Goal: Navigation & Orientation: Find specific page/section

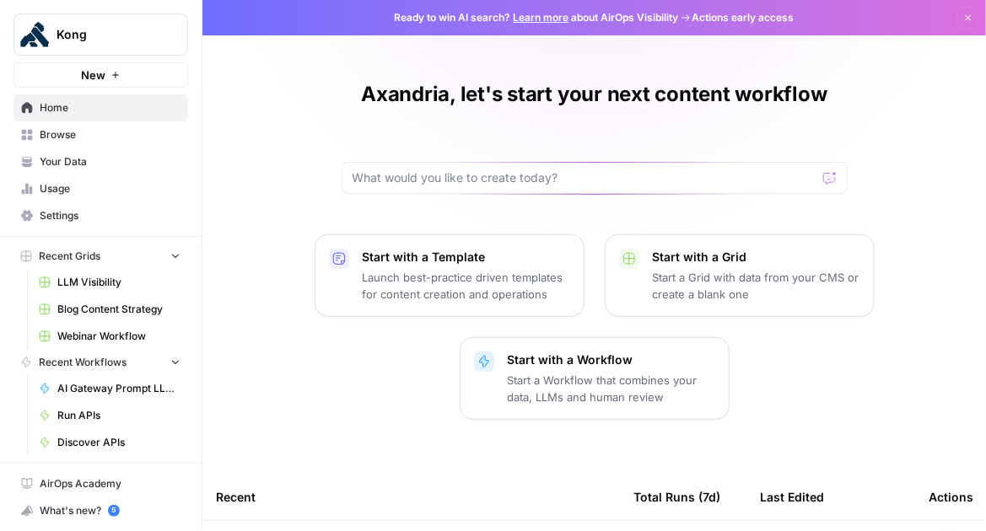
click at [122, 290] on link "LLM Visibility" at bounding box center [109, 282] width 157 height 27
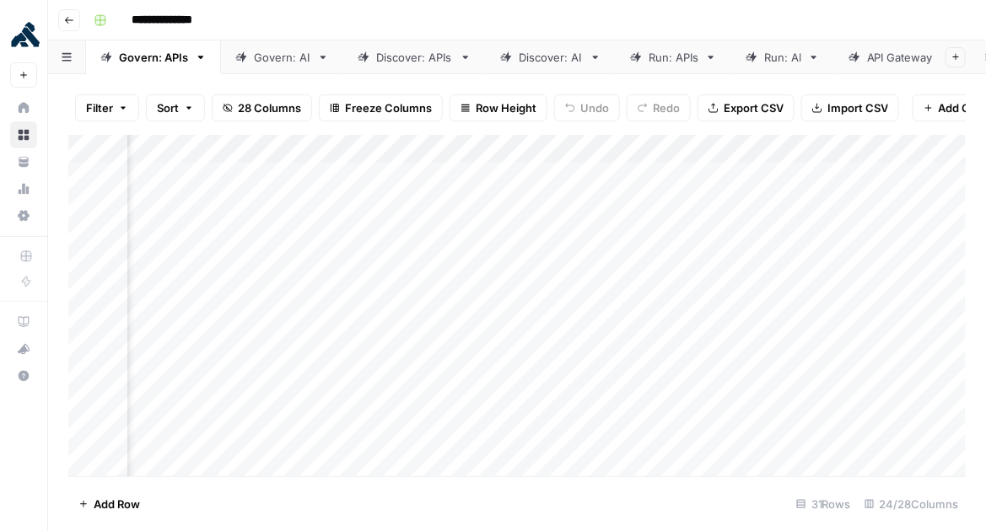
scroll to position [0, 2524]
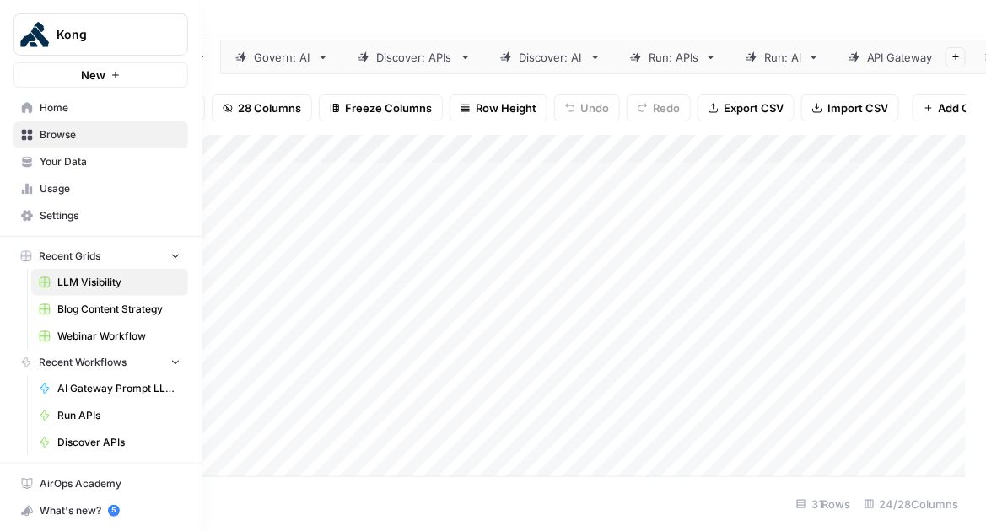
click at [40, 107] on span "Home" at bounding box center [110, 107] width 141 height 15
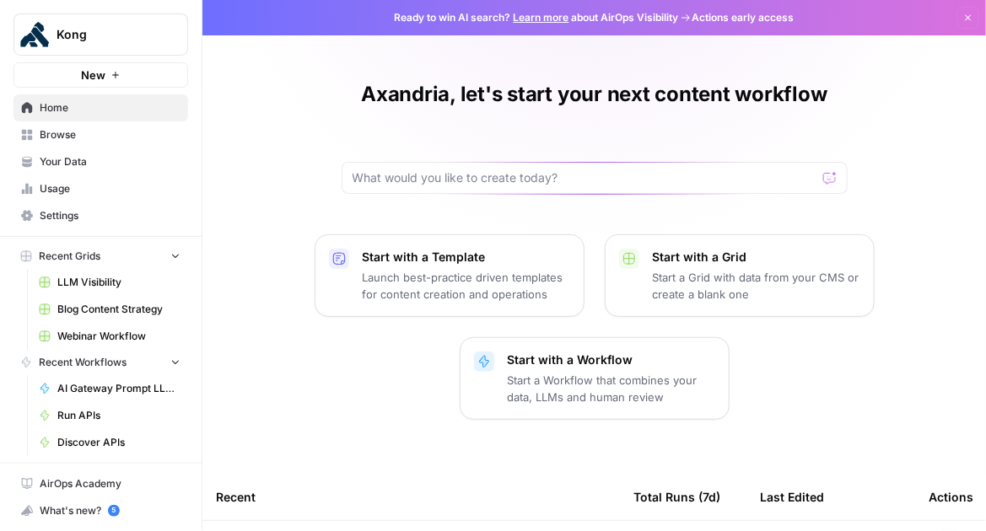
click at [75, 137] on span "Browse" at bounding box center [110, 134] width 141 height 15
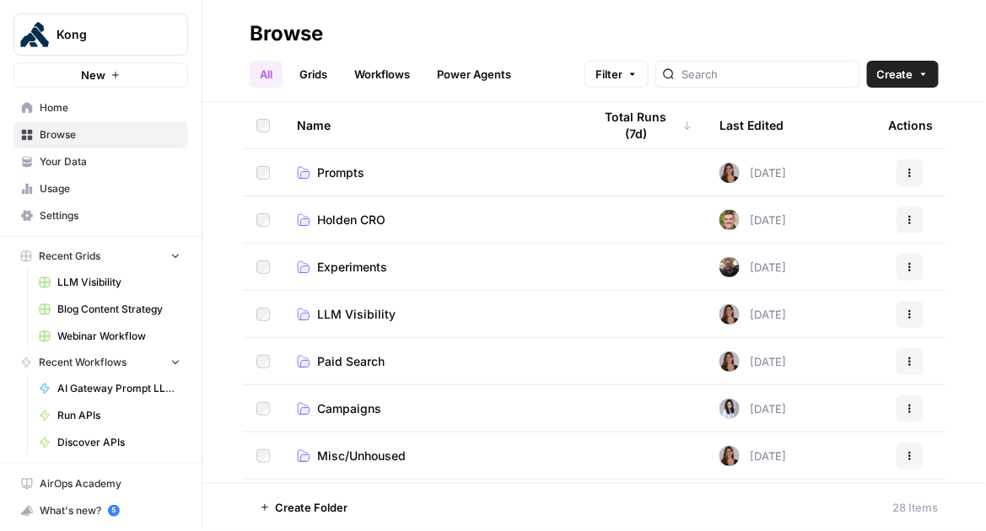
click at [88, 164] on span "Your Data" at bounding box center [110, 161] width 141 height 15
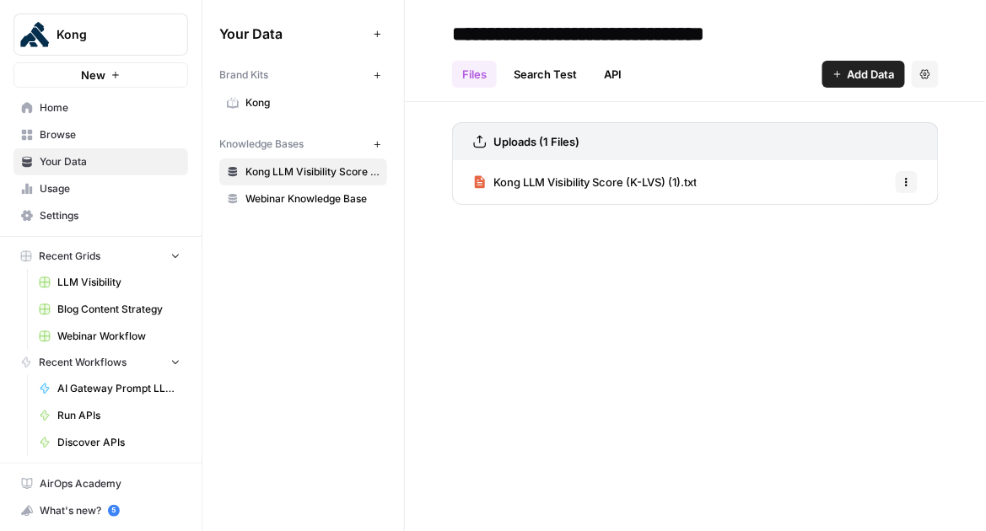
click at [91, 194] on span "Usage" at bounding box center [110, 188] width 141 height 15
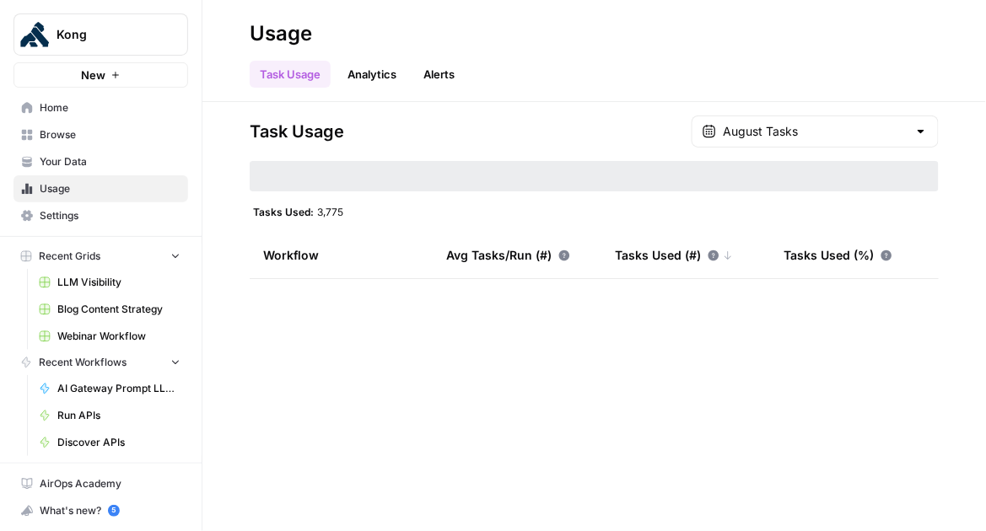
click at [93, 216] on span "Settings" at bounding box center [110, 215] width 141 height 15
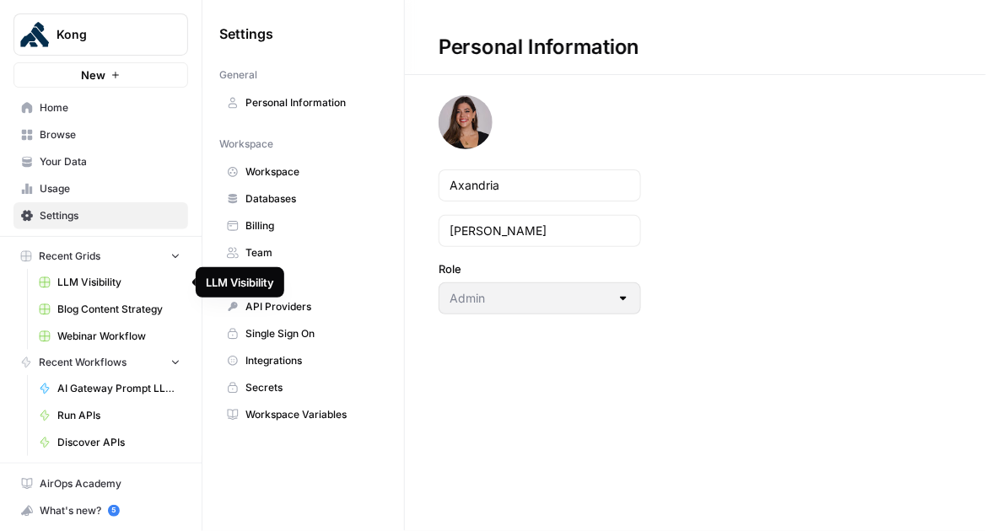
click at [98, 275] on span "LLM Visibility" at bounding box center [118, 282] width 123 height 15
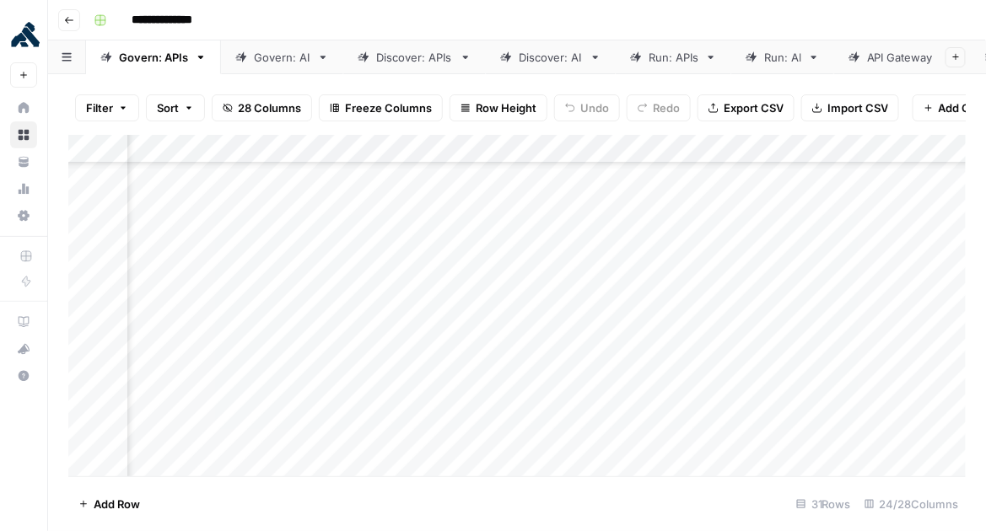
scroll to position [602, 2714]
